Goal: Task Accomplishment & Management: Manage account settings

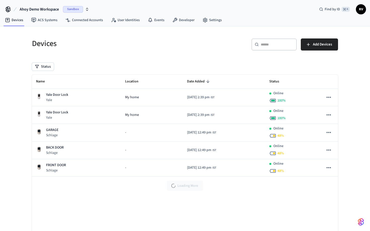
scroll to position [1, 0]
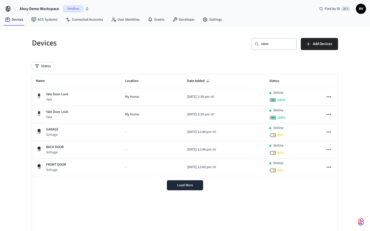
click at [57, 10] on span "Ahoy Demo Workspace" at bounding box center [39, 9] width 39 height 6
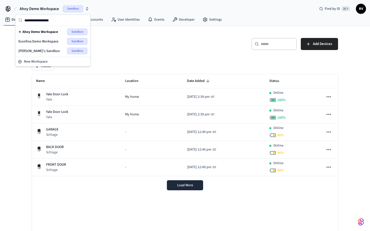
click at [140, 59] on div "Devices ​ ​ Add Devices Status Name Location Date Added Status Yale Door Lock Y…" at bounding box center [185, 140] width 314 height 217
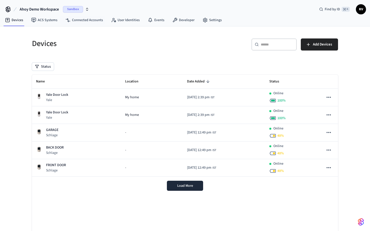
scroll to position [1, 0]
click at [49, 7] on span "Ahoy Demo Workspace" at bounding box center [39, 9] width 39 height 6
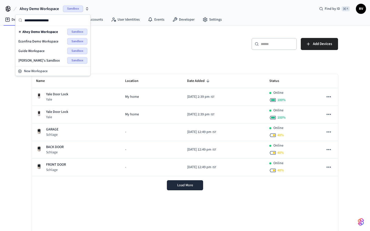
click at [162, 56] on div "Devices ​ ​ Add Devices Status Name Location Date Added Status Yale Door Lock […" at bounding box center [185, 140] width 314 height 217
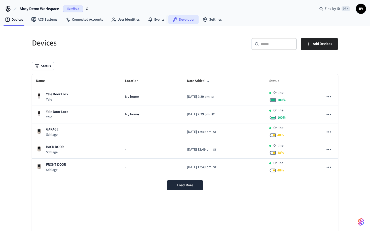
click at [179, 20] on link "Developer" at bounding box center [183, 19] width 30 height 9
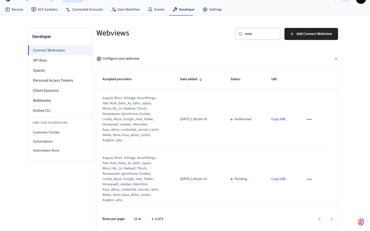
scroll to position [1, 0]
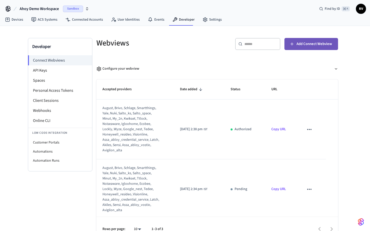
click at [306, 44] on span "Add Connect Webview" at bounding box center [313, 44] width 35 height 7
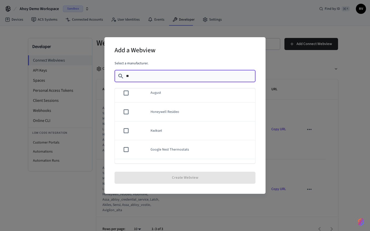
scroll to position [0, 0]
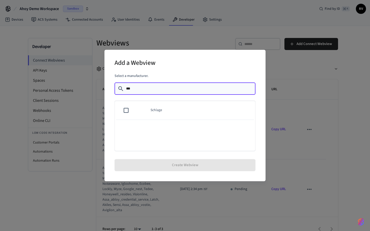
type input "***"
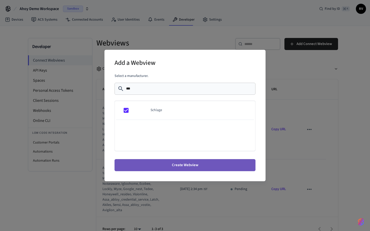
click at [186, 166] on button "Create Webview" at bounding box center [185, 165] width 141 height 12
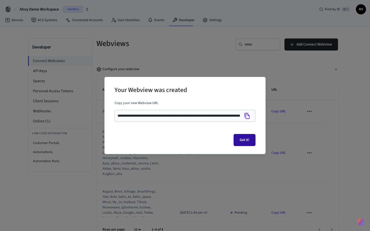
click at [245, 138] on button "Got it!" at bounding box center [245, 140] width 22 height 12
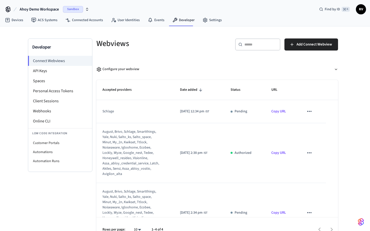
click at [312, 113] on icon "sticky table" at bounding box center [309, 111] width 7 height 7
click at [311, 112] on div at bounding box center [185, 115] width 370 height 231
click at [46, 10] on span "Ahoy Demo Workspace" at bounding box center [39, 9] width 39 height 6
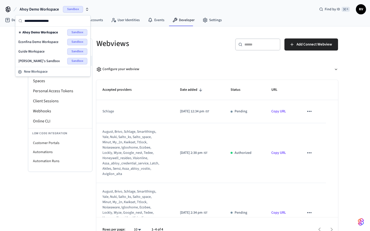
click at [27, 51] on span "Guide Workspace" at bounding box center [31, 51] width 26 height 5
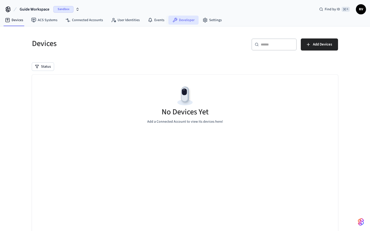
click at [187, 19] on link "Developer" at bounding box center [183, 20] width 30 height 9
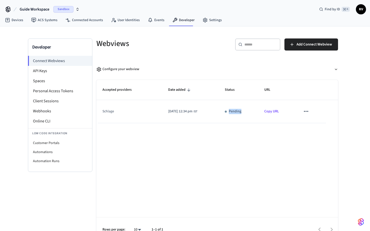
drag, startPoint x: 235, startPoint y: 112, endPoint x: 254, endPoint y: 112, distance: 18.9
click at [252, 112] on div "Pending" at bounding box center [238, 111] width 27 height 5
click at [244, 139] on div "Accepted providers Date added Status URL schlage [DATE] 12:34 pm IST Pending Co…" at bounding box center [217, 161] width 242 height 162
click at [252, 140] on div "Accepted providers Date added Status URL schlage [DATE] 12:34 pm IST Pending Co…" at bounding box center [217, 161] width 242 height 162
drag, startPoint x: 236, startPoint y: 112, endPoint x: 253, endPoint y: 112, distance: 16.4
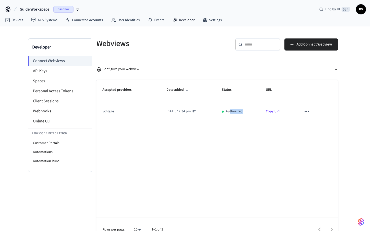
click at [253, 112] on div "Authorized" at bounding box center [238, 111] width 32 height 5
drag, startPoint x: 104, startPoint y: 111, endPoint x: 168, endPoint y: 111, distance: 64.2
click at [168, 111] on tr "schlage [DATE] 12:34 pm IST Authorized Copy URL" at bounding box center [217, 111] width 242 height 23
click at [171, 112] on span "[DATE] 12:34 pm" at bounding box center [178, 111] width 24 height 5
click at [73, 20] on link "Connected Accounts" at bounding box center [84, 20] width 46 height 9
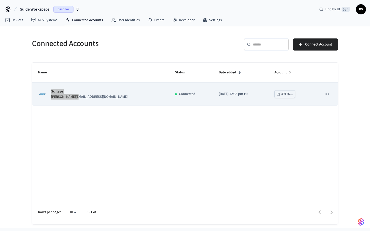
drag, startPoint x: 51, startPoint y: 91, endPoint x: 78, endPoint y: 98, distance: 28.1
click at [78, 98] on div "Schlage [PERSON_NAME][EMAIL_ADDRESS][DOMAIN_NAME]" at bounding box center [100, 94] width 125 height 11
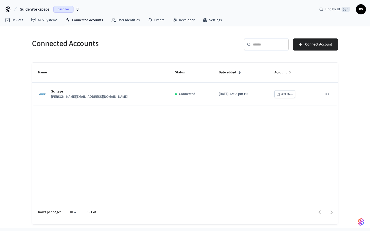
click at [181, 132] on div "Name Status Date added Account ID Schlage [PERSON_NAME][EMAIL_ADDRESS][DOMAIN_N…" at bounding box center [185, 144] width 306 height 162
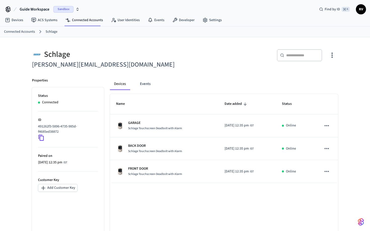
click at [153, 58] on div "Schlage" at bounding box center [107, 54] width 150 height 10
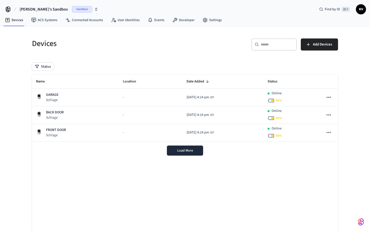
click at [106, 44] on h5 "Devices" at bounding box center [107, 44] width 150 height 10
click at [72, 11] on span "Sandbox" at bounding box center [82, 9] width 20 height 7
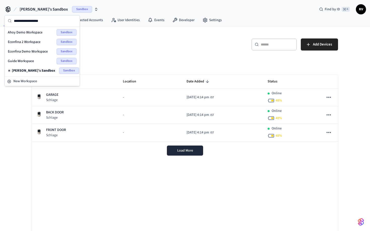
click at [28, 42] on span "Econfina 2 Workspace" at bounding box center [24, 42] width 33 height 5
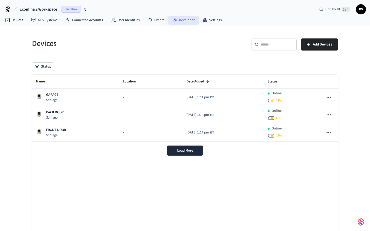
click at [183, 20] on link "Developer" at bounding box center [183, 20] width 30 height 9
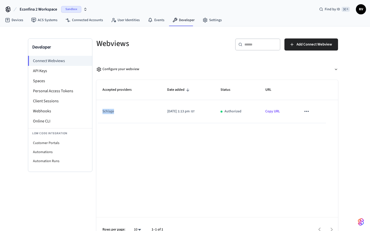
drag, startPoint x: 115, startPoint y: 112, endPoint x: 100, endPoint y: 111, distance: 14.6
click at [100, 111] on td "schlage" at bounding box center [128, 111] width 65 height 23
click at [82, 22] on link "Connected Accounts" at bounding box center [84, 20] width 46 height 9
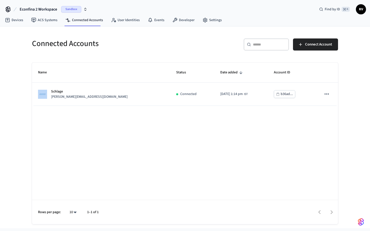
drag, startPoint x: 52, startPoint y: 91, endPoint x: 94, endPoint y: 124, distance: 53.6
click at [94, 124] on div "Name Status Date added Account ID Schlage jane@example.com Connected 2025/10/10…" at bounding box center [185, 144] width 306 height 162
click at [93, 124] on div "Name Status Date added Account ID Schlage jane@example.com Connected 2025/10/10…" at bounding box center [185, 144] width 306 height 162
click at [20, 22] on link "Devices" at bounding box center [14, 20] width 26 height 9
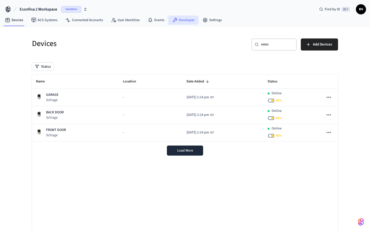
click at [181, 21] on link "Developer" at bounding box center [183, 20] width 30 height 9
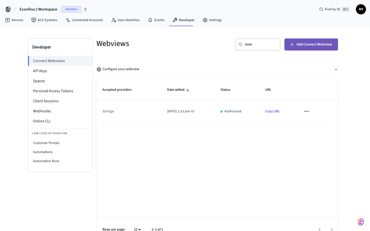
click at [298, 43] on span "Add Connect Webview" at bounding box center [313, 44] width 35 height 7
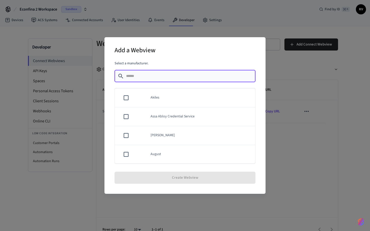
click at [277, 67] on div "Add a Webview Select a manufacturer. ​ ​ Akiles Assa Abloy Credential Service A…" at bounding box center [185, 115] width 370 height 231
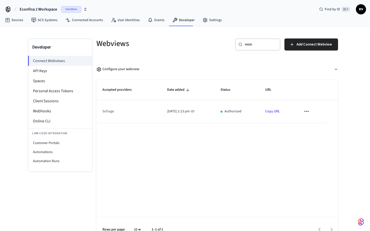
click at [52, 9] on span "Econfina 2 Workspace" at bounding box center [38, 9] width 37 height 6
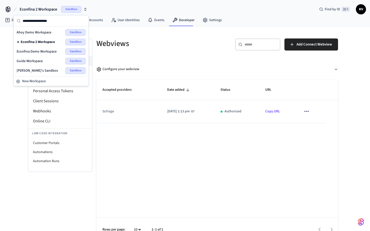
click at [135, 59] on div "Configure your webview" at bounding box center [215, 67] width 246 height 17
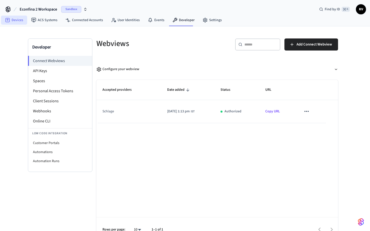
click at [12, 18] on link "Devices" at bounding box center [14, 20] width 26 height 9
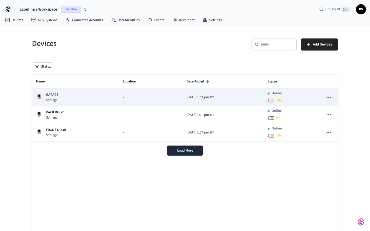
click at [54, 94] on p "GARAGE" at bounding box center [52, 94] width 12 height 5
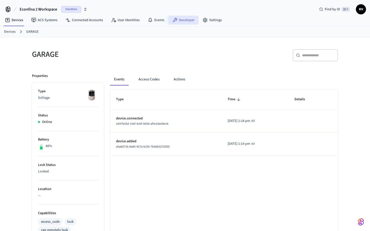
click at [186, 21] on link "Developer" at bounding box center [183, 20] width 30 height 9
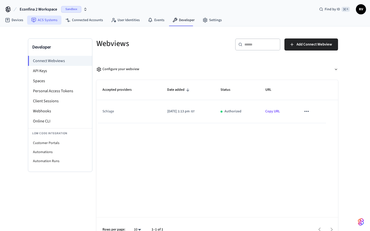
click at [43, 21] on link "ACS Systems" at bounding box center [44, 20] width 34 height 9
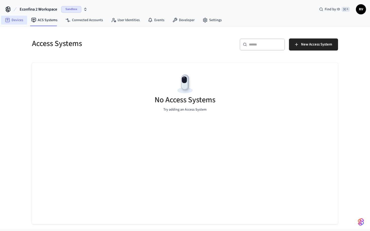
click at [11, 22] on link "Devices" at bounding box center [14, 20] width 26 height 9
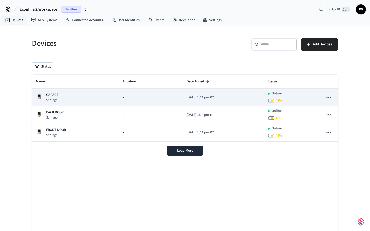
click at [53, 96] on p "GARAGE" at bounding box center [52, 94] width 12 height 5
